Goal: Check status: Check status

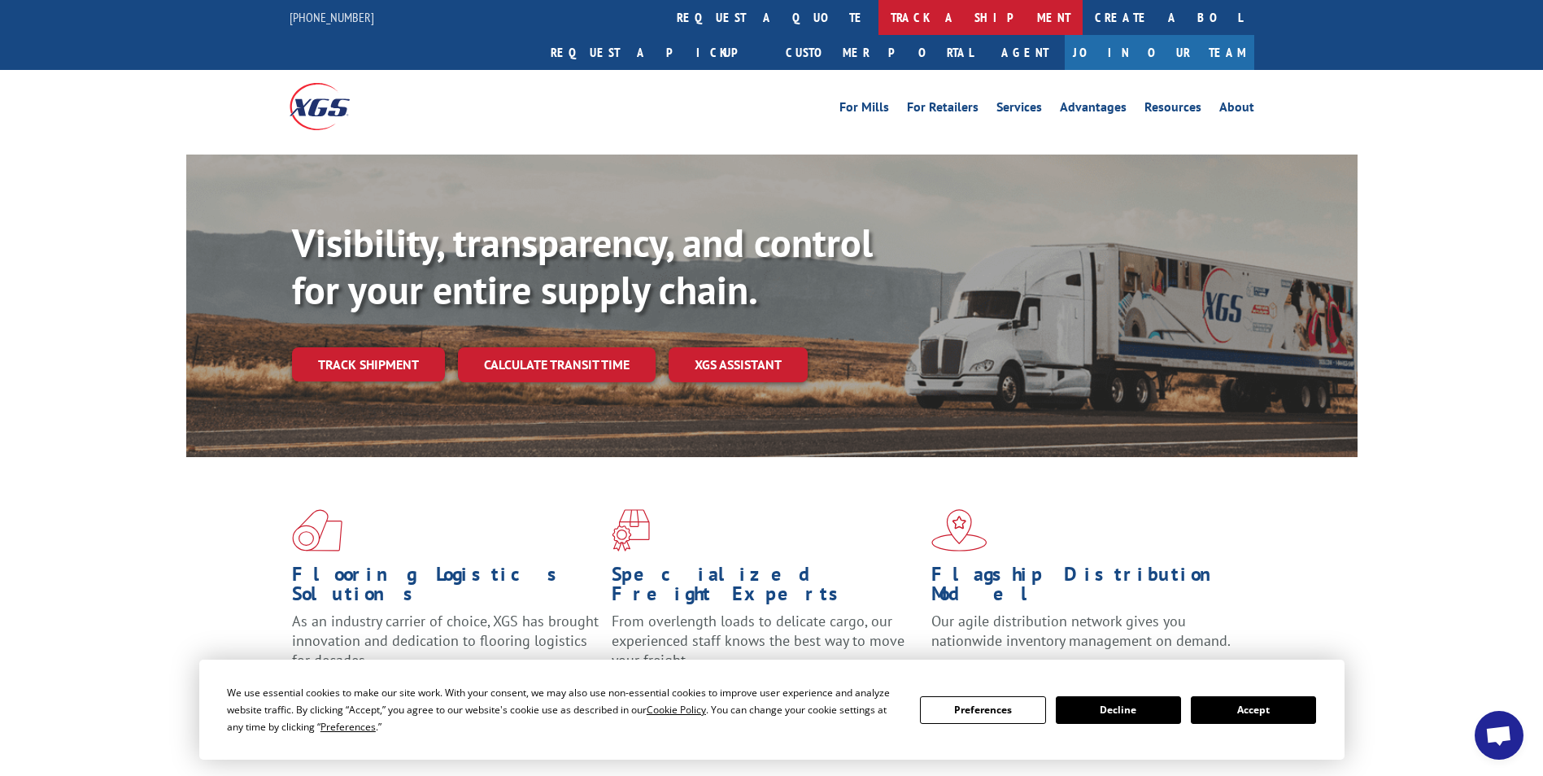
click at [879, 5] on link "track a shipment" at bounding box center [981, 17] width 204 height 35
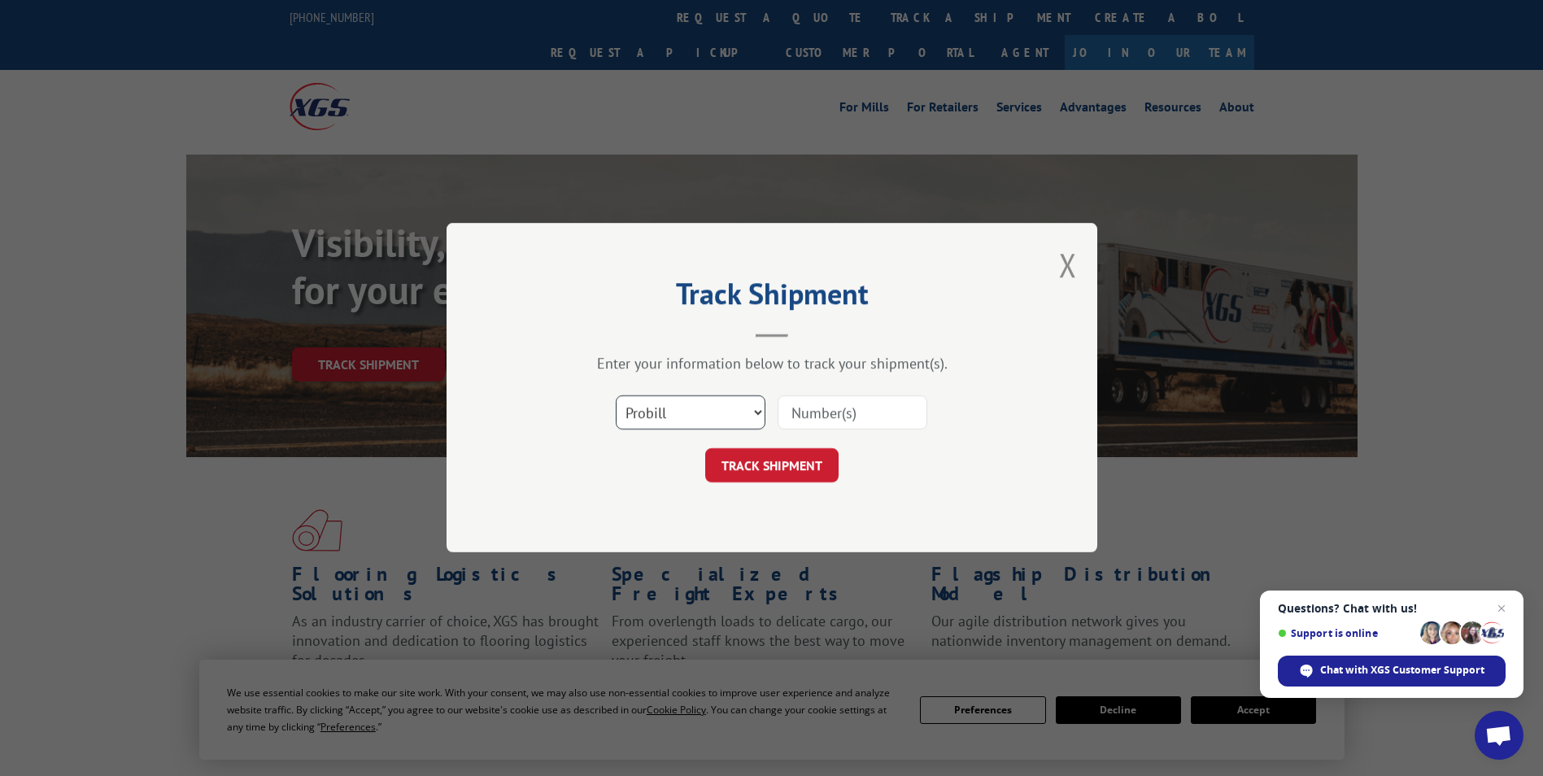
click at [740, 400] on select "Select category... Probill BOL PO" at bounding box center [691, 413] width 150 height 34
select select "po"
click at [616, 396] on select "Select category... Probill BOL PO" at bounding box center [691, 413] width 150 height 34
click at [805, 428] on input at bounding box center [853, 413] width 150 height 34
paste input "41518508"
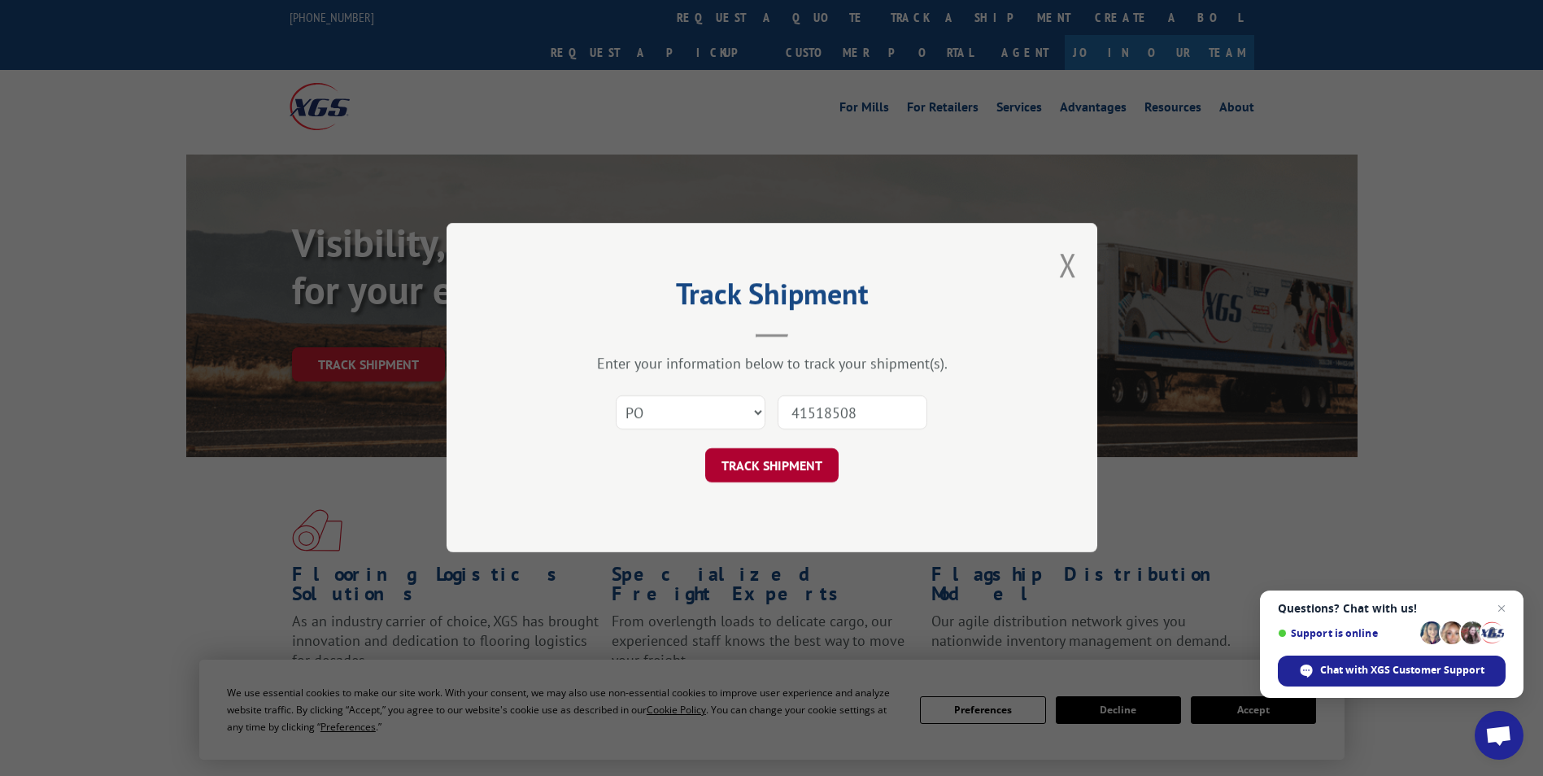
type input "41518508"
click at [776, 449] on button "TRACK SHIPMENT" at bounding box center [771, 466] width 133 height 34
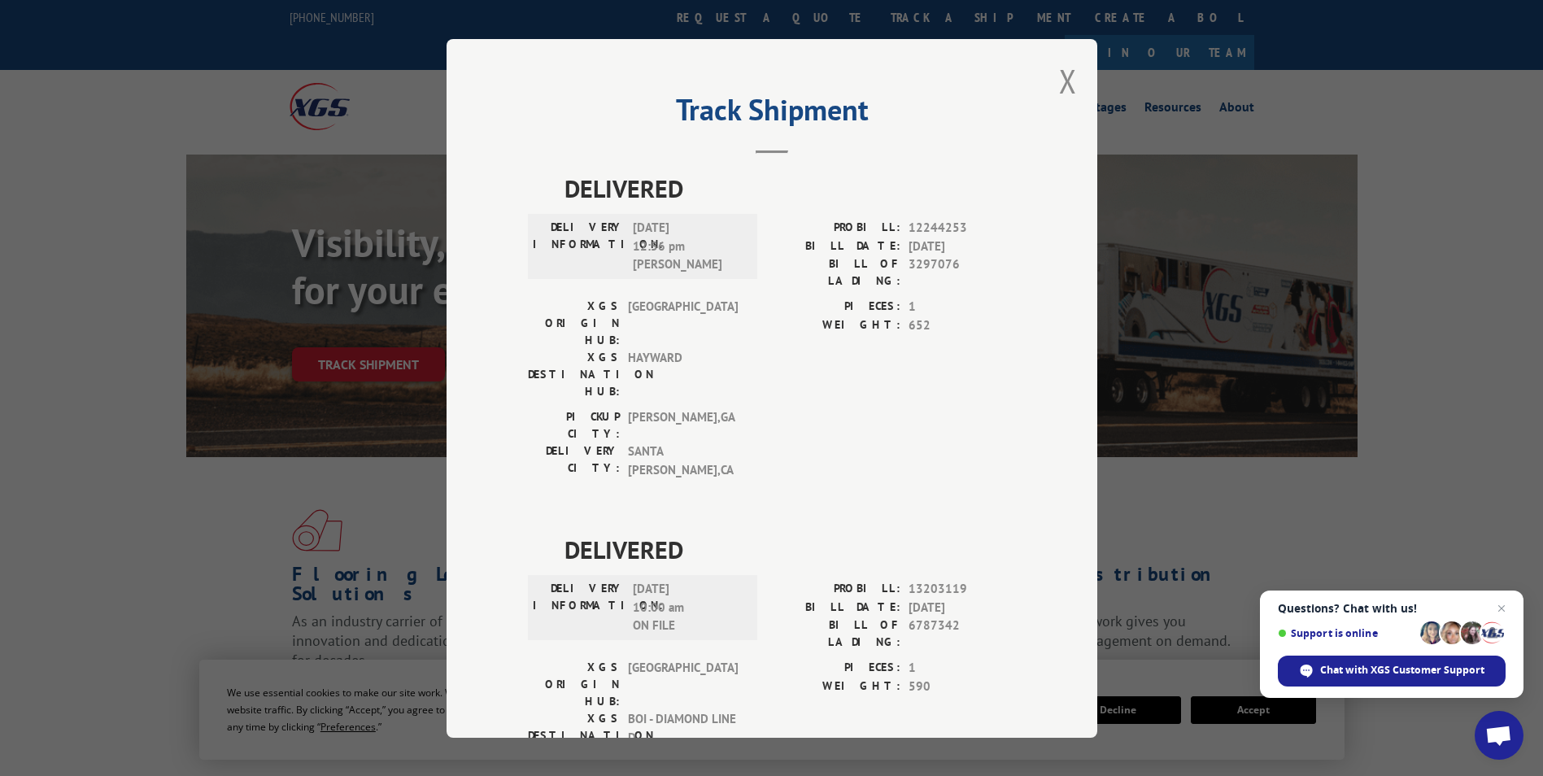
click at [1078, 76] on div "Track Shipment DELIVERED DELIVERY INFORMATION: [DATE] 12:56 pm [PERSON_NAME] PR…" at bounding box center [772, 388] width 651 height 699
click at [1059, 80] on button "Close modal" at bounding box center [1068, 80] width 18 height 43
